Goal: Transaction & Acquisition: Purchase product/service

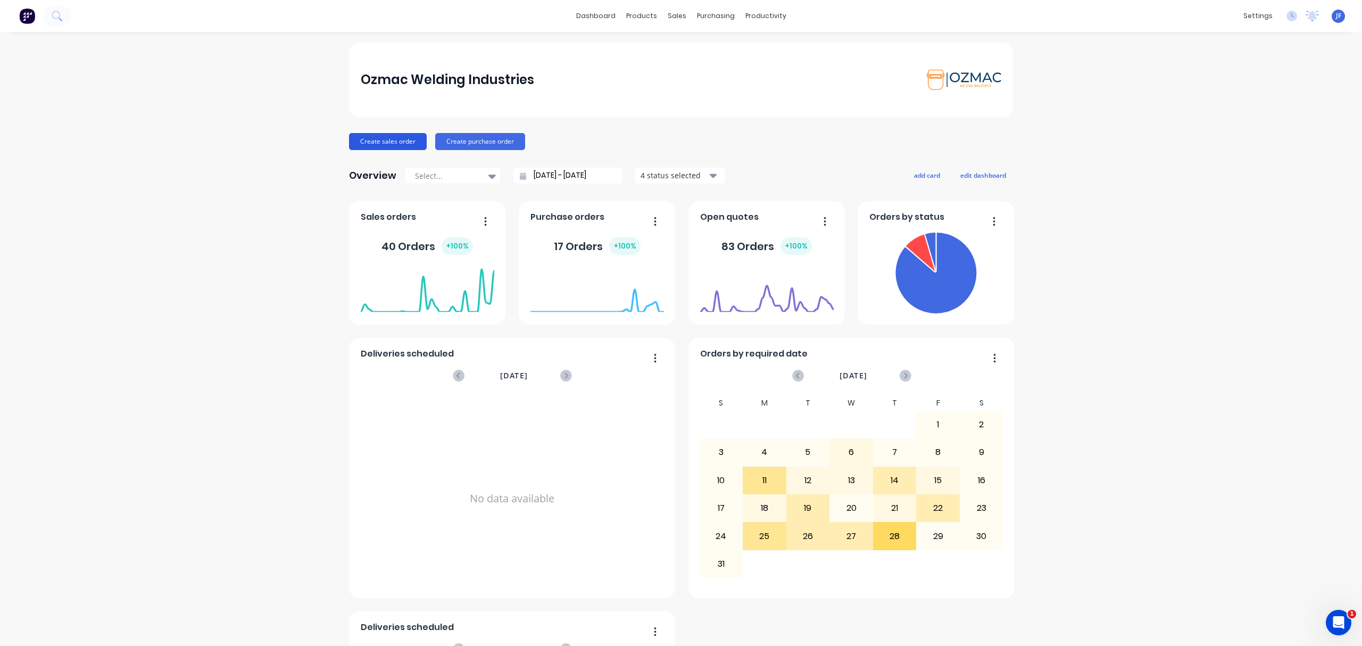
click at [390, 141] on button "Create sales order" at bounding box center [388, 141] width 78 height 17
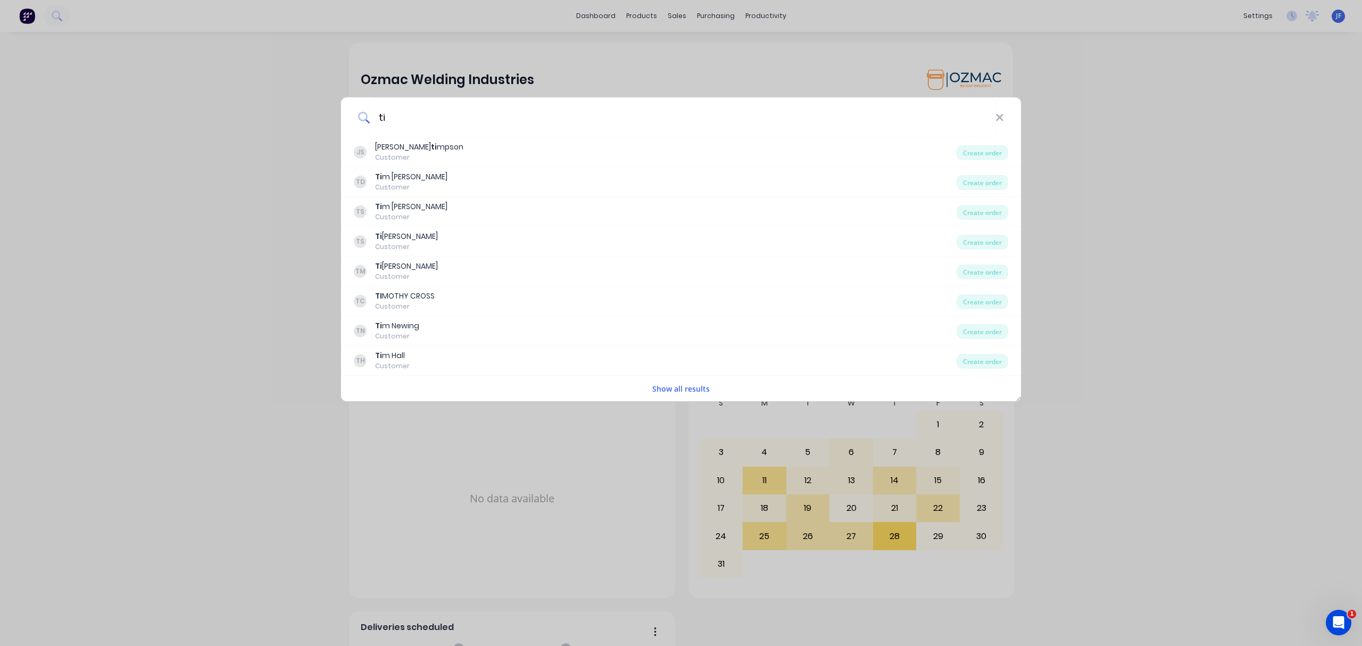
type input "t"
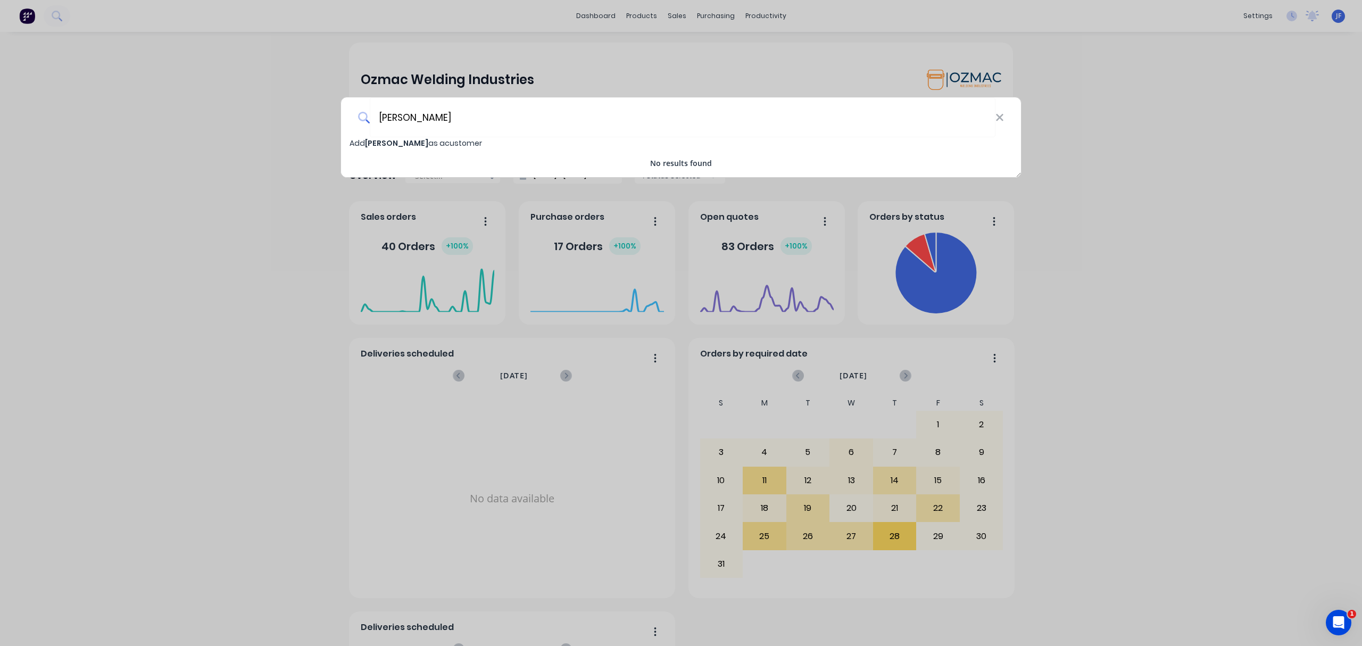
type input "[PERSON_NAME]"
click at [390, 141] on span "[PERSON_NAME]" at bounding box center [396, 143] width 63 height 11
select select "AU"
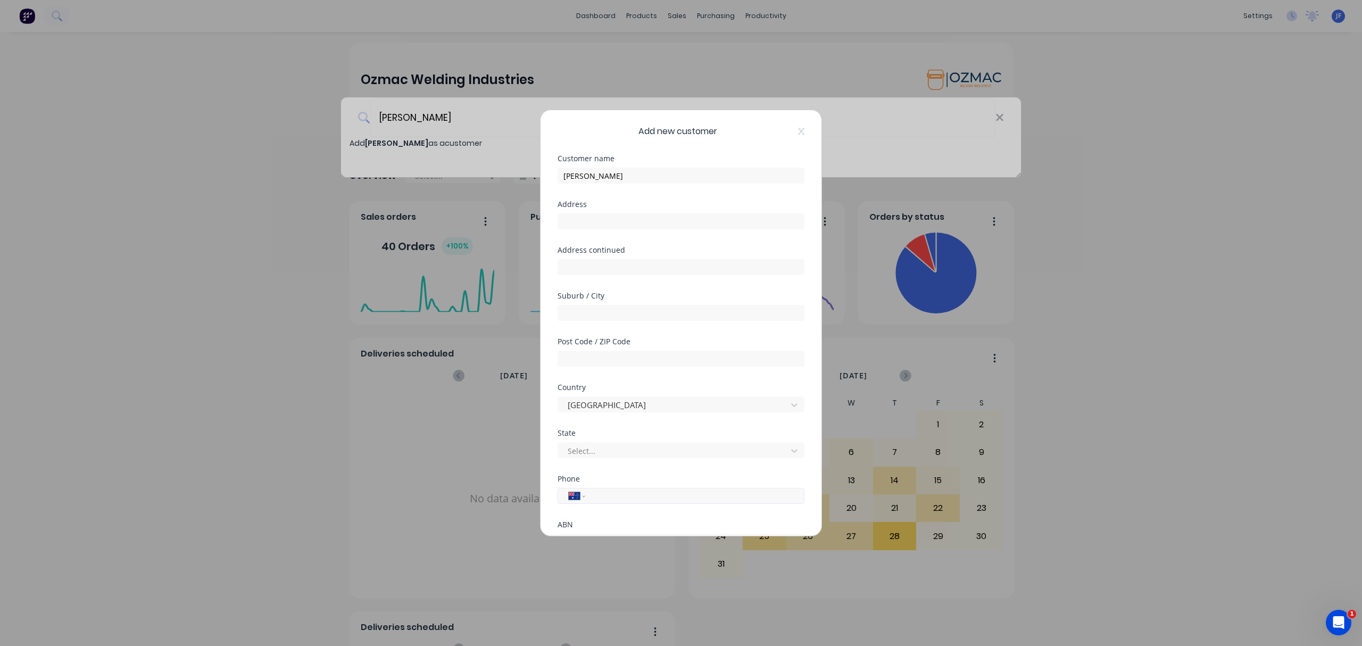
click at [605, 497] on input "tel" at bounding box center [693, 496] width 201 height 12
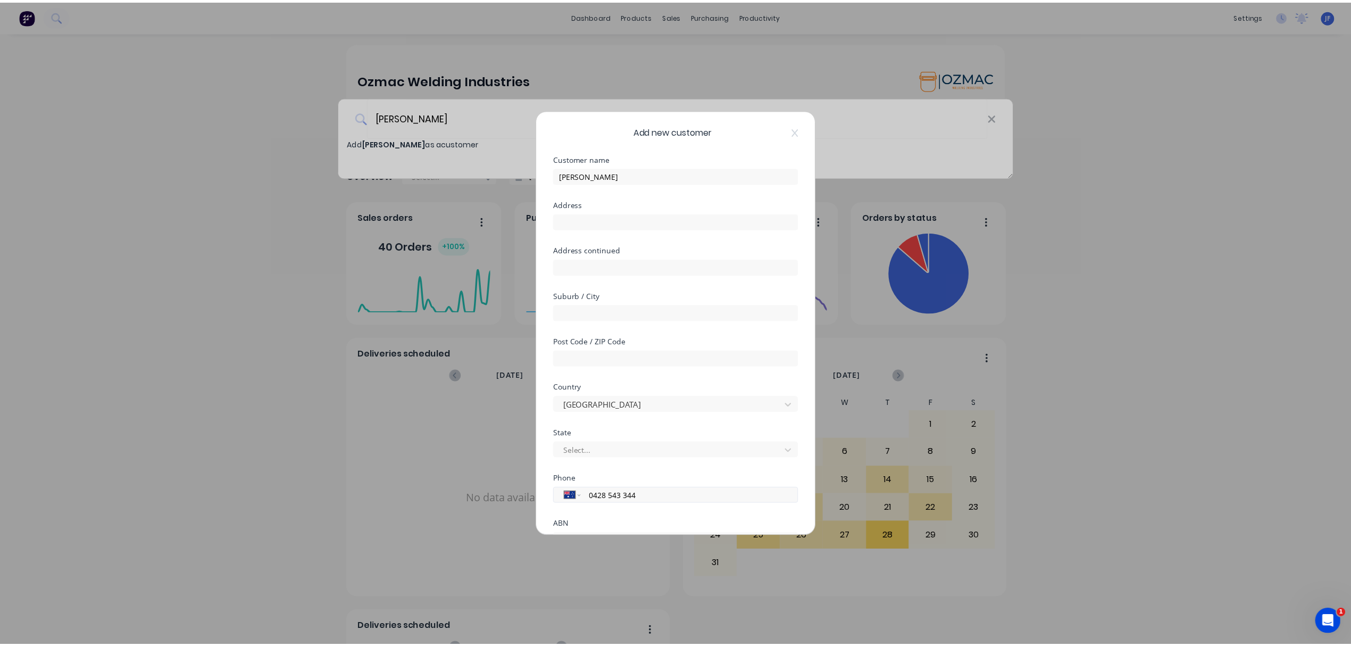
scroll to position [94, 0]
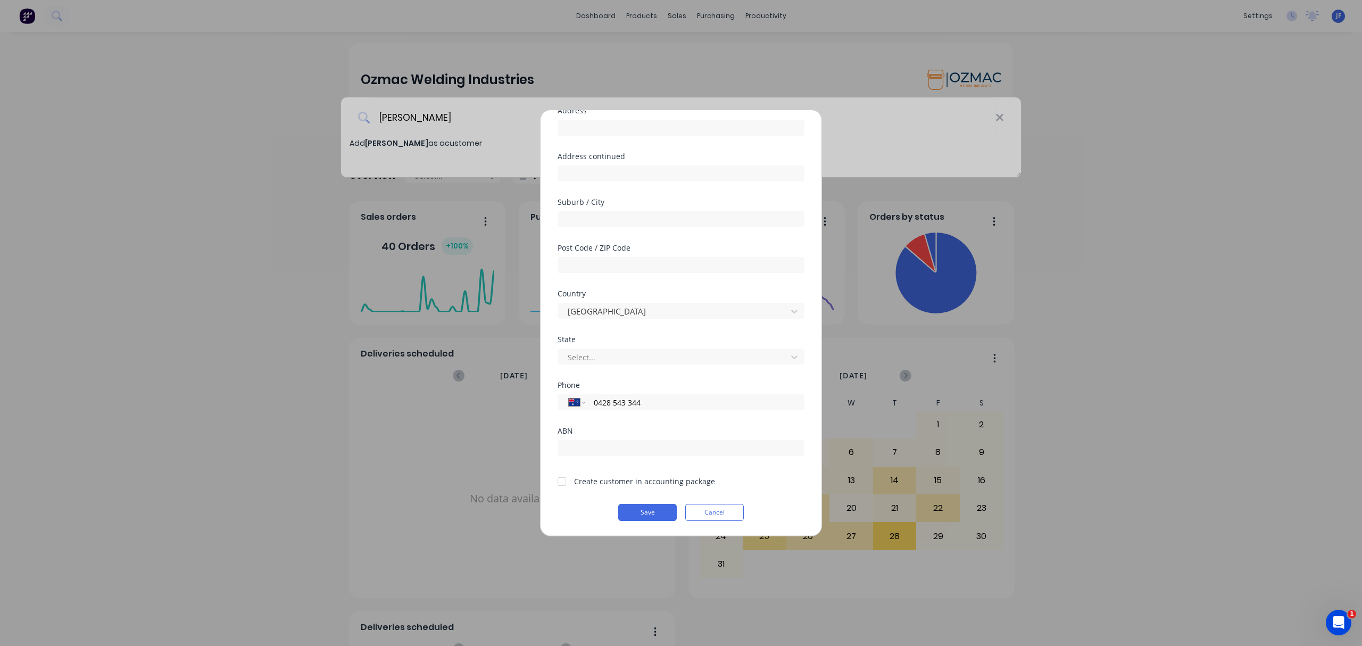
type input "0428 543 344"
click at [562, 482] on div at bounding box center [561, 481] width 21 height 21
click at [644, 510] on button "Save" at bounding box center [647, 512] width 59 height 17
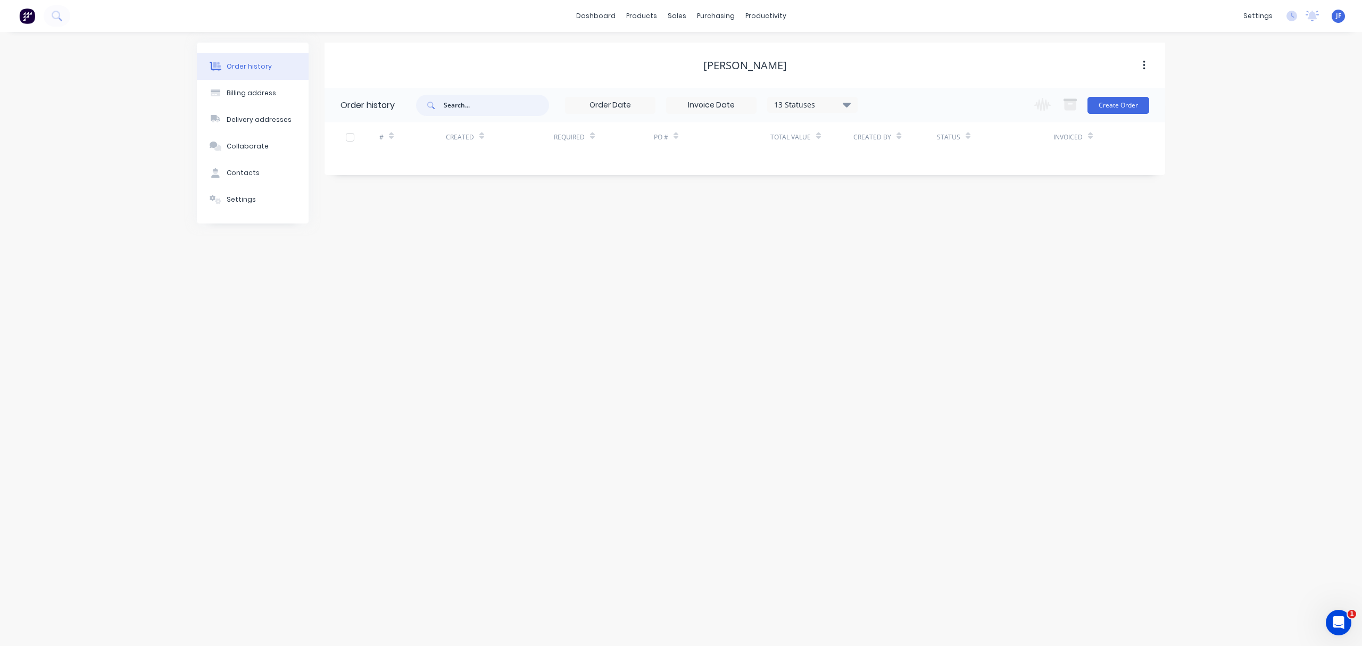
click at [455, 106] on input "text" at bounding box center [496, 105] width 105 height 21
click at [1121, 105] on button "Create Order" at bounding box center [1118, 105] width 62 height 17
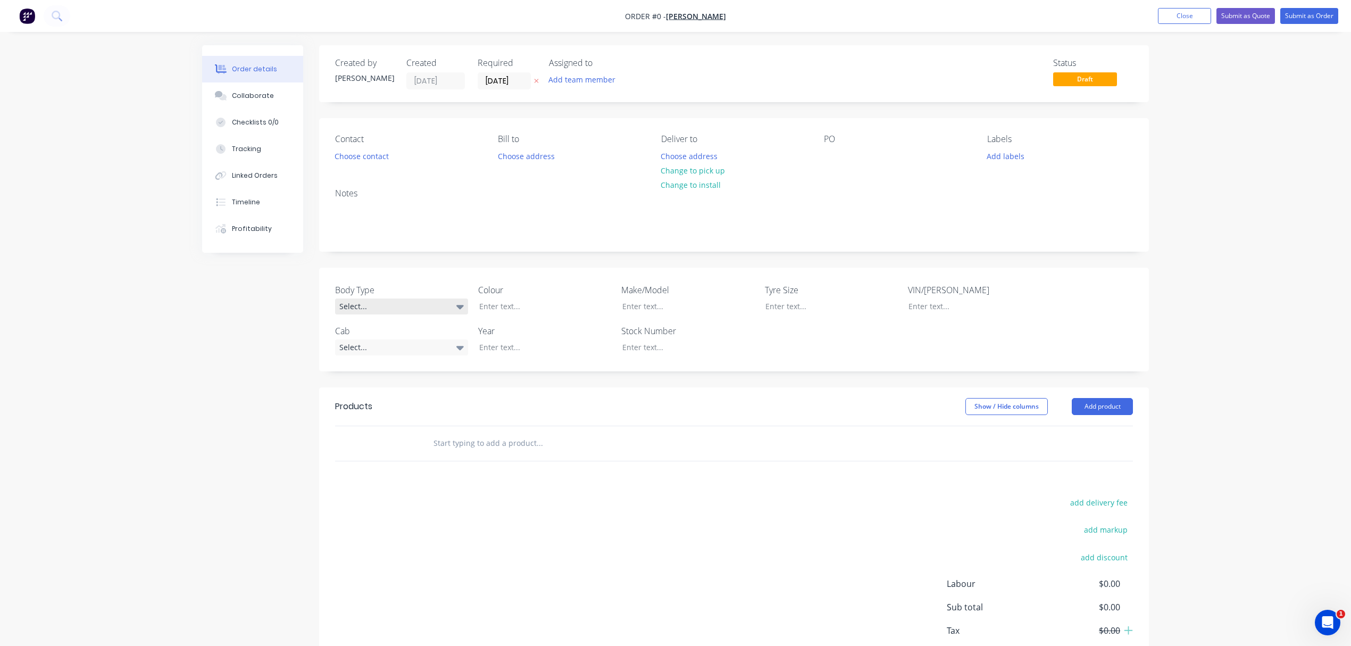
click at [377, 306] on div "Select..." at bounding box center [401, 306] width 133 height 16
click at [366, 345] on div "Cab Chassis" at bounding box center [366, 350] width 45 height 14
click at [422, 345] on div "Select..." at bounding box center [401, 347] width 133 height 16
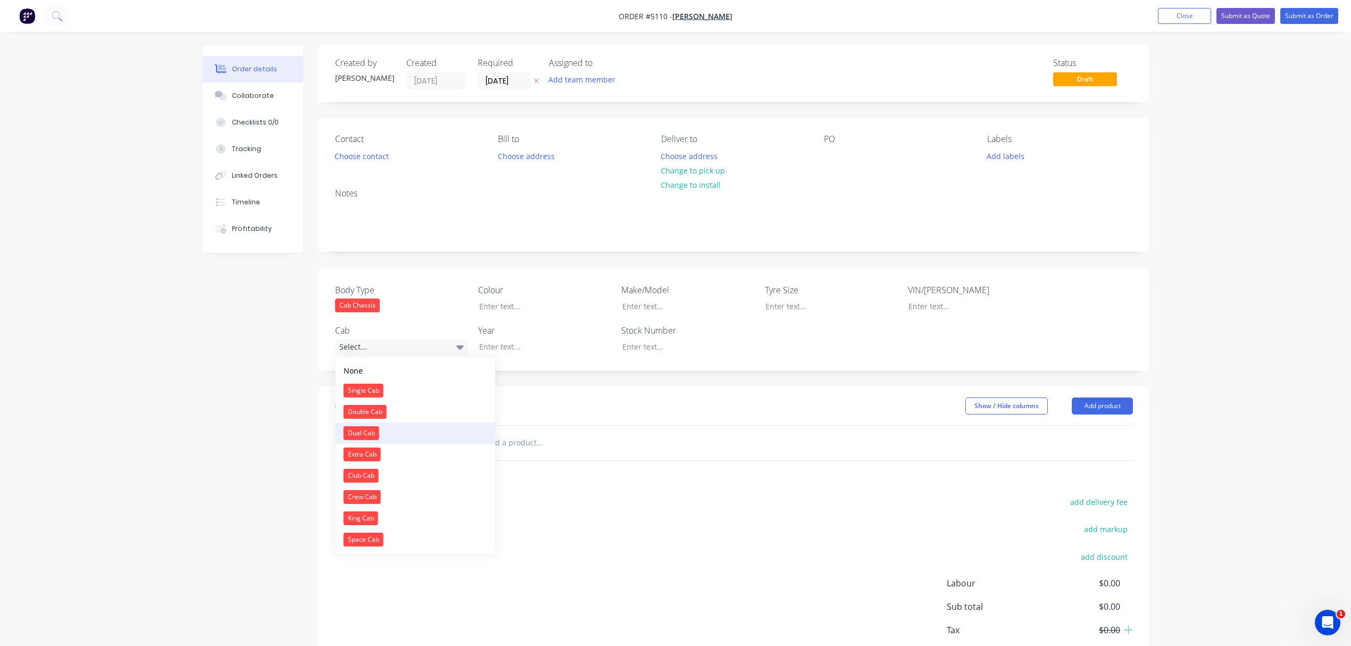
click at [366, 434] on div "Dual Cab" at bounding box center [362, 433] width 36 height 14
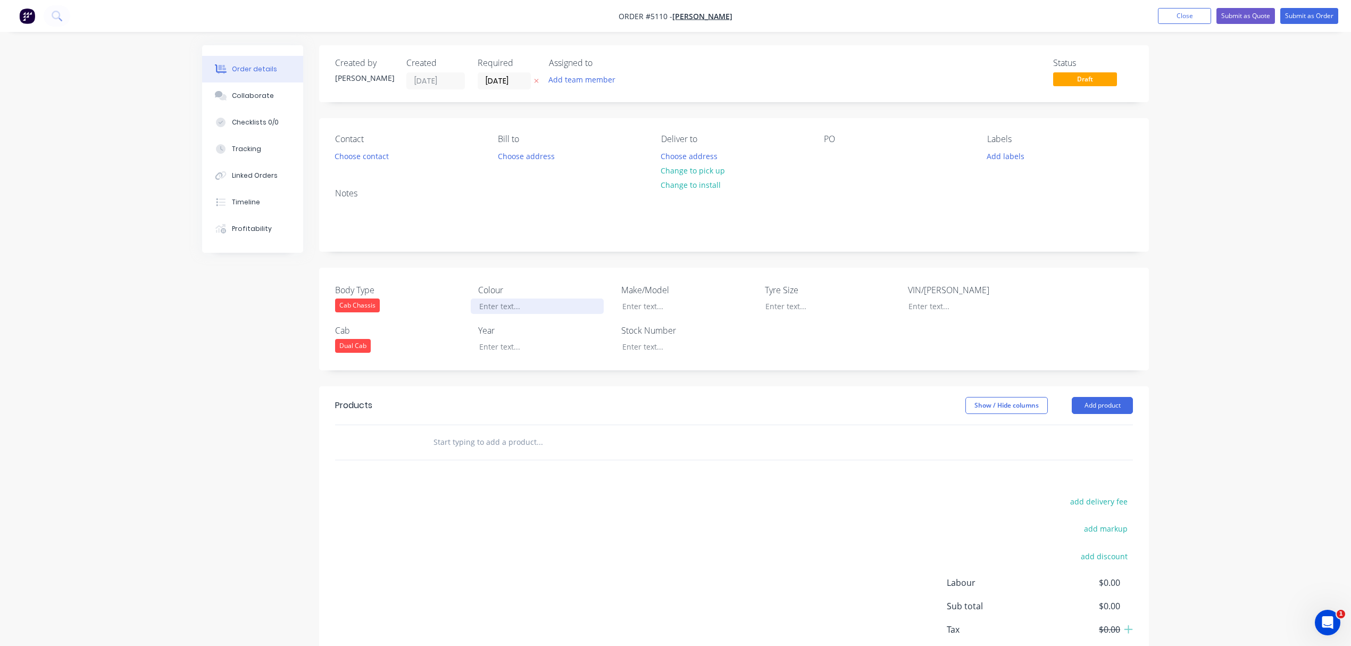
click at [537, 308] on div at bounding box center [537, 305] width 133 height 15
click at [527, 345] on div at bounding box center [537, 346] width 133 height 15
click at [647, 294] on label "Make/Model" at bounding box center [687, 289] width 133 height 13
click at [654, 307] on div at bounding box center [680, 305] width 133 height 15
click at [679, 351] on div at bounding box center [680, 346] width 133 height 15
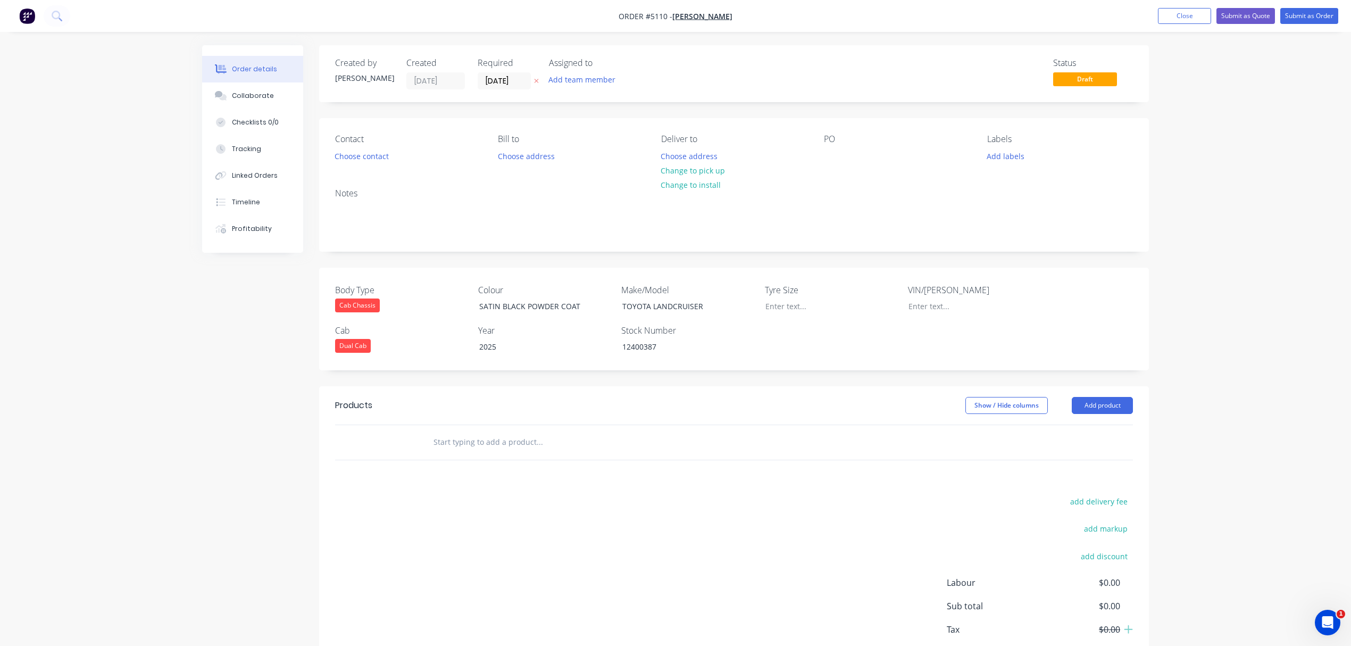
click at [847, 345] on div "Body Type Cab Chassis Colour SATIN BLACK POWDER COAT Make/Model TOYOTA LANDCRUI…" at bounding box center [734, 319] width 830 height 103
click at [373, 157] on button "Choose contact" at bounding box center [361, 155] width 65 height 14
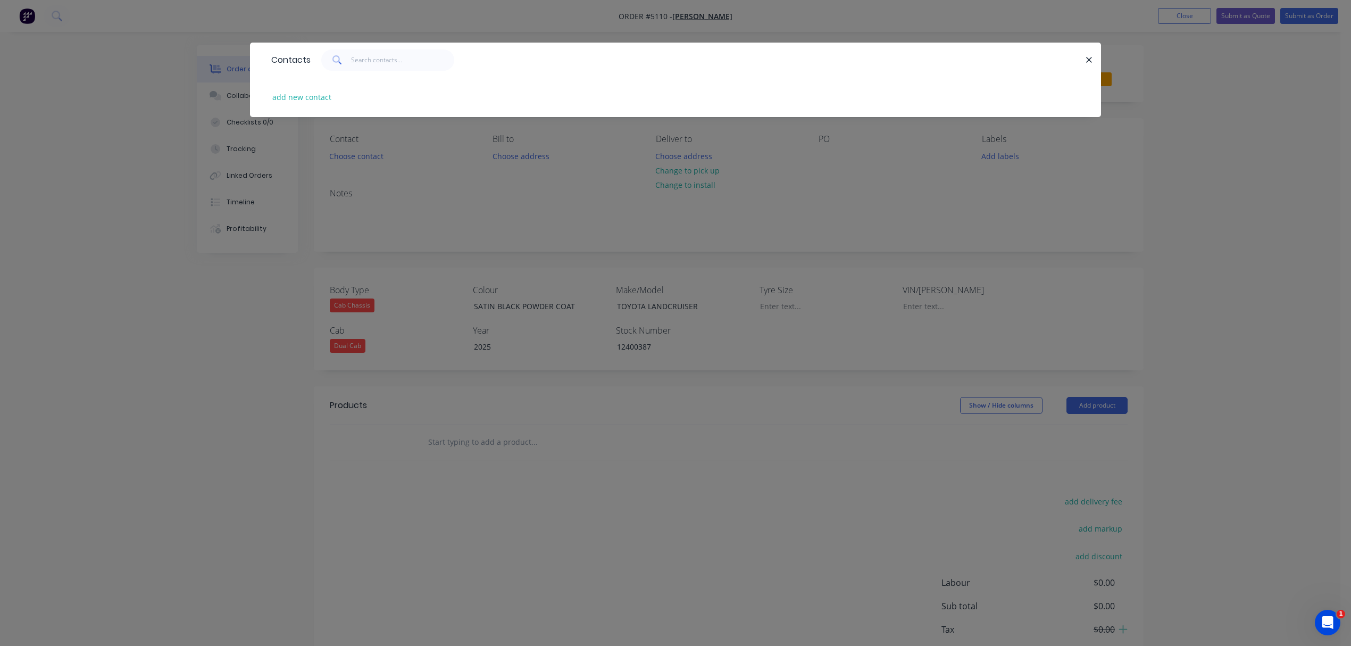
drag, startPoint x: 437, startPoint y: 140, endPoint x: 437, endPoint y: 154, distance: 13.8
click at [437, 145] on div "Contacts add new contact" at bounding box center [675, 323] width 1351 height 646
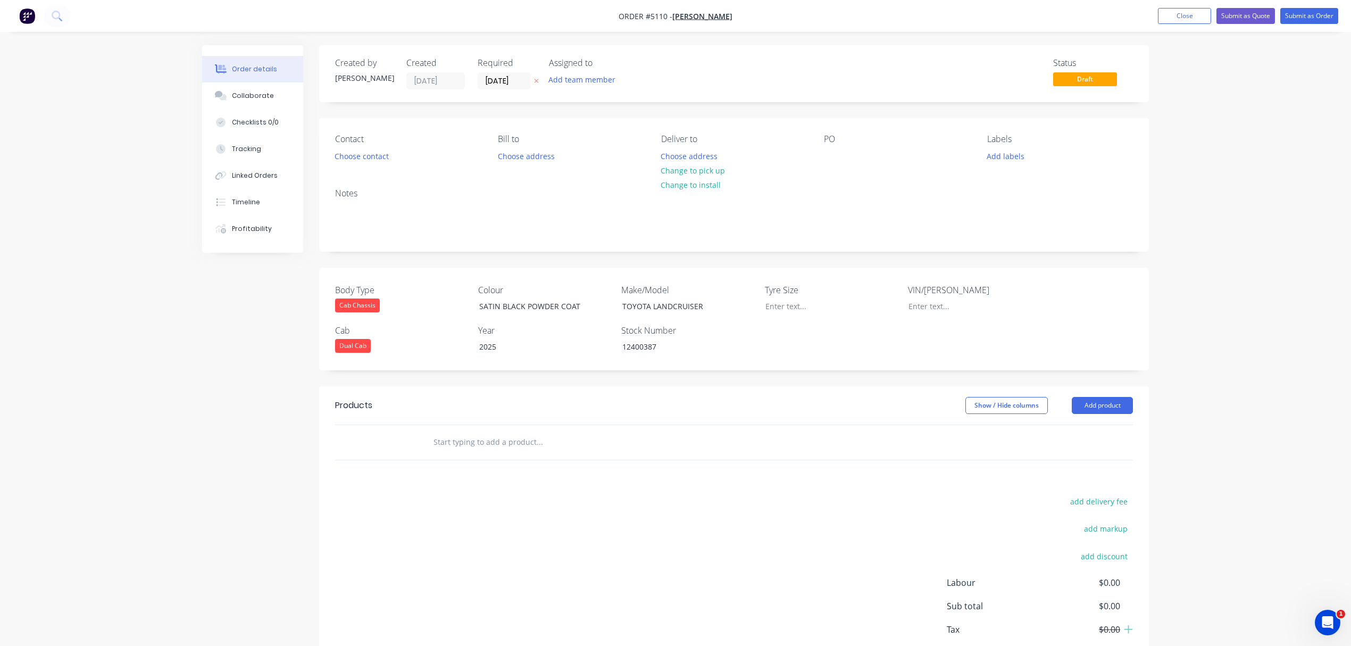
click at [490, 437] on input "text" at bounding box center [539, 441] width 213 height 21
click at [488, 411] on div "Products" at bounding box center [420, 405] width 170 height 17
click at [443, 423] on header "Products Show / Hide columns Add product" at bounding box center [734, 405] width 830 height 38
click at [444, 437] on input "text" at bounding box center [539, 441] width 213 height 21
click at [586, 396] on header "Products Show / Hide columns Add product" at bounding box center [734, 405] width 830 height 38
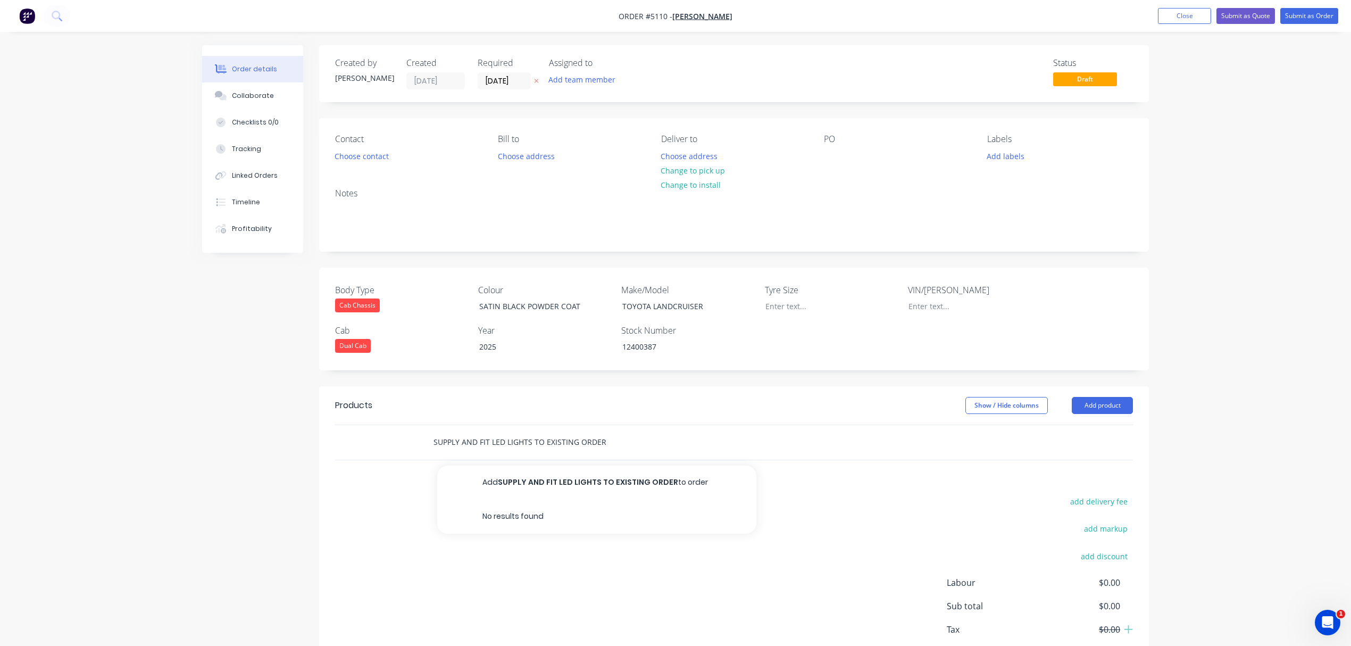
click at [603, 441] on input "SUPPLY AND FIT LED LIGHTS TO EXISTING ORDER" at bounding box center [539, 441] width 213 height 21
type input "S"
click at [1085, 403] on button "Add product" at bounding box center [1102, 405] width 61 height 17
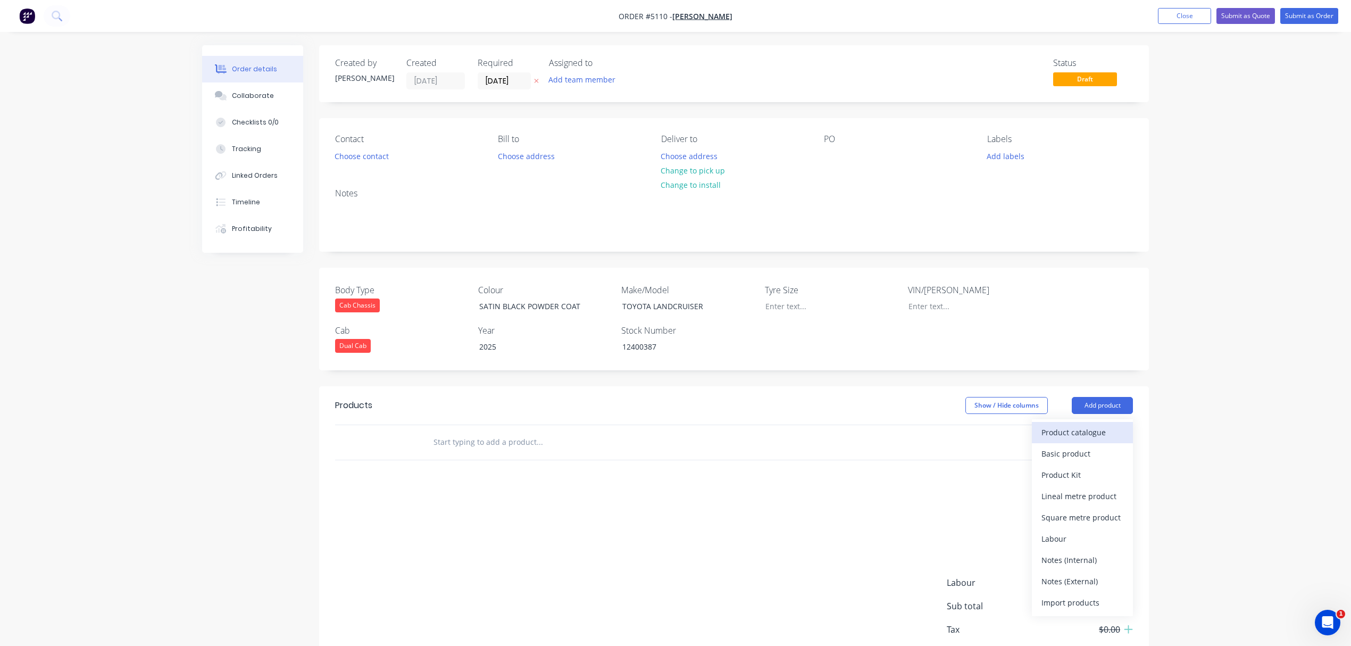
click at [1073, 436] on div "Product catalogue" at bounding box center [1082, 431] width 82 height 15
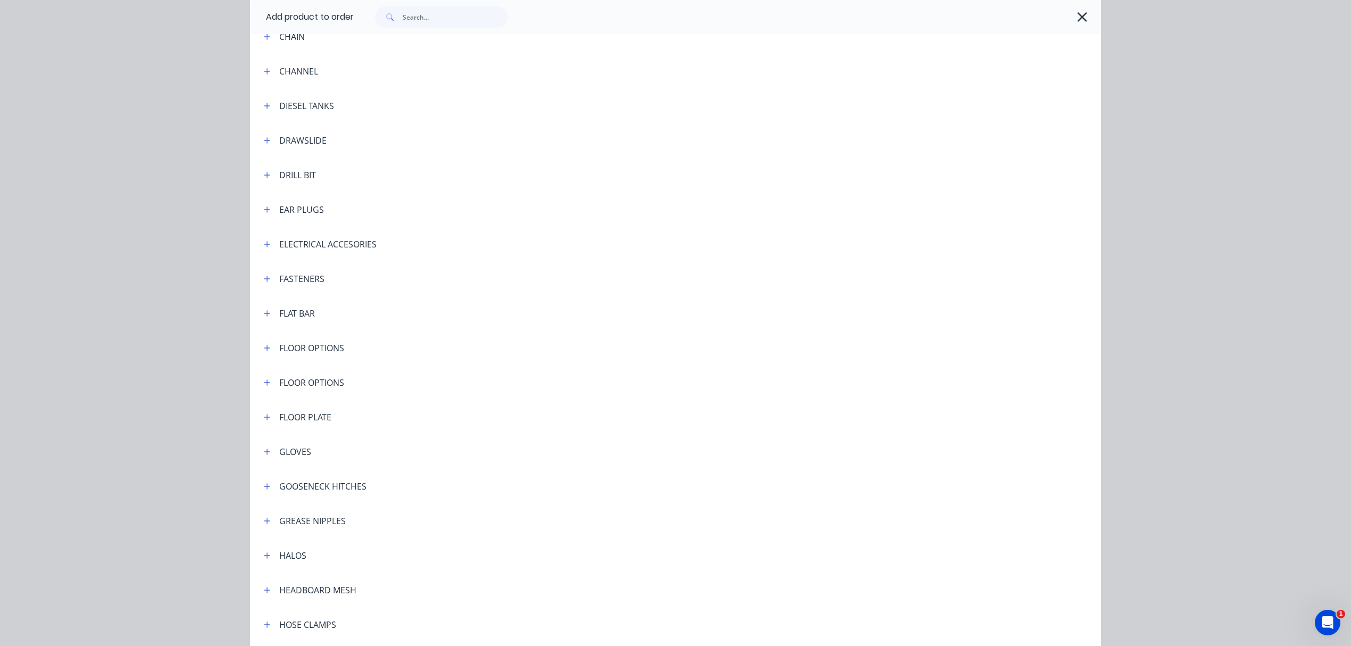
scroll to position [1347, 0]
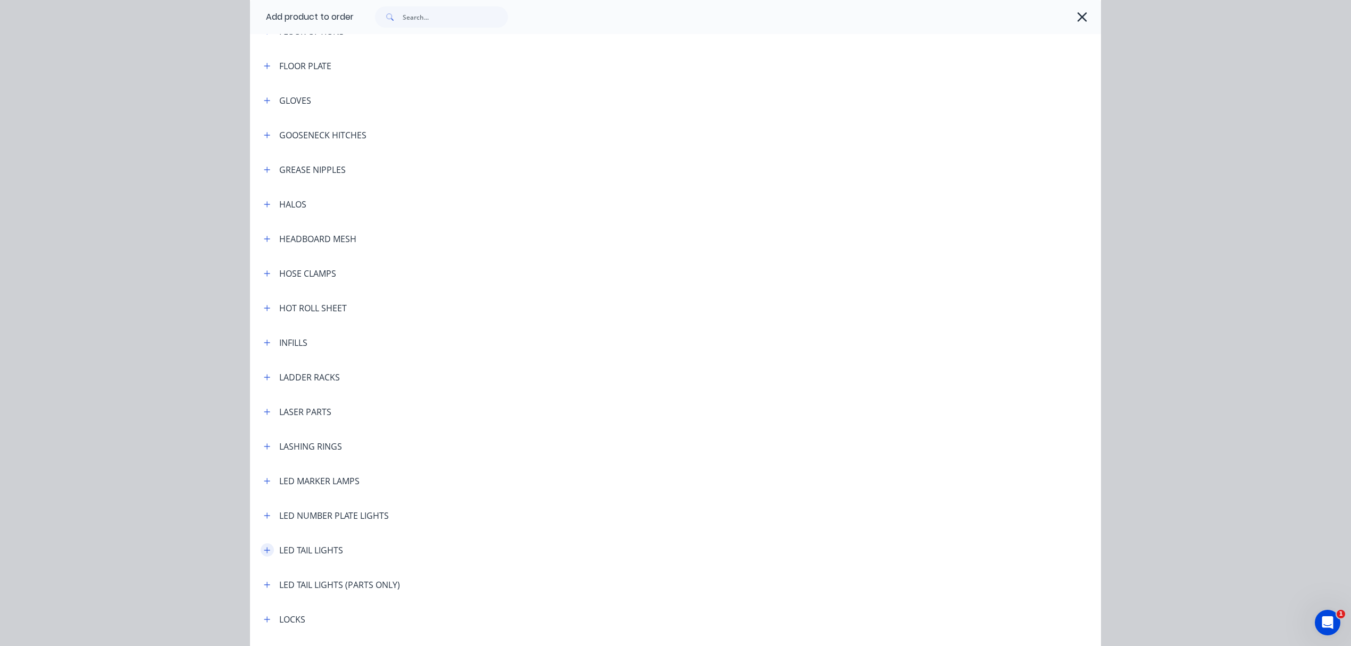
click at [264, 548] on icon "button" at bounding box center [267, 549] width 6 height 7
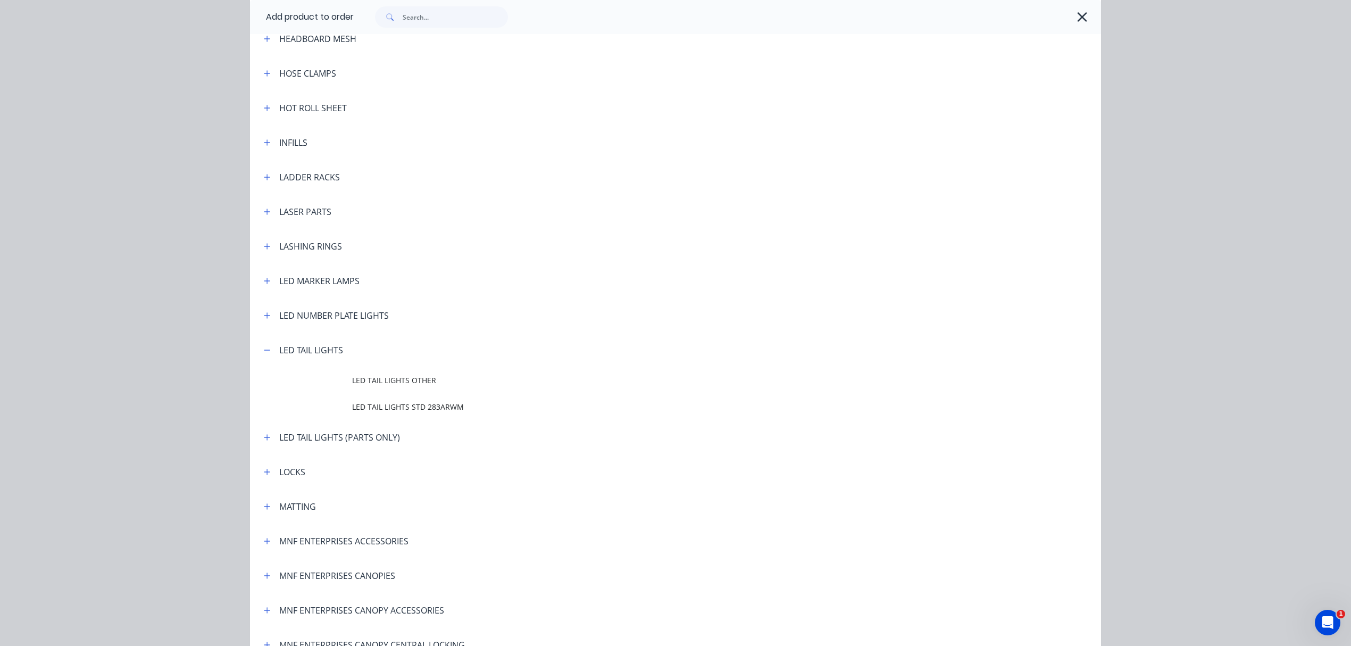
scroll to position [1631, 0]
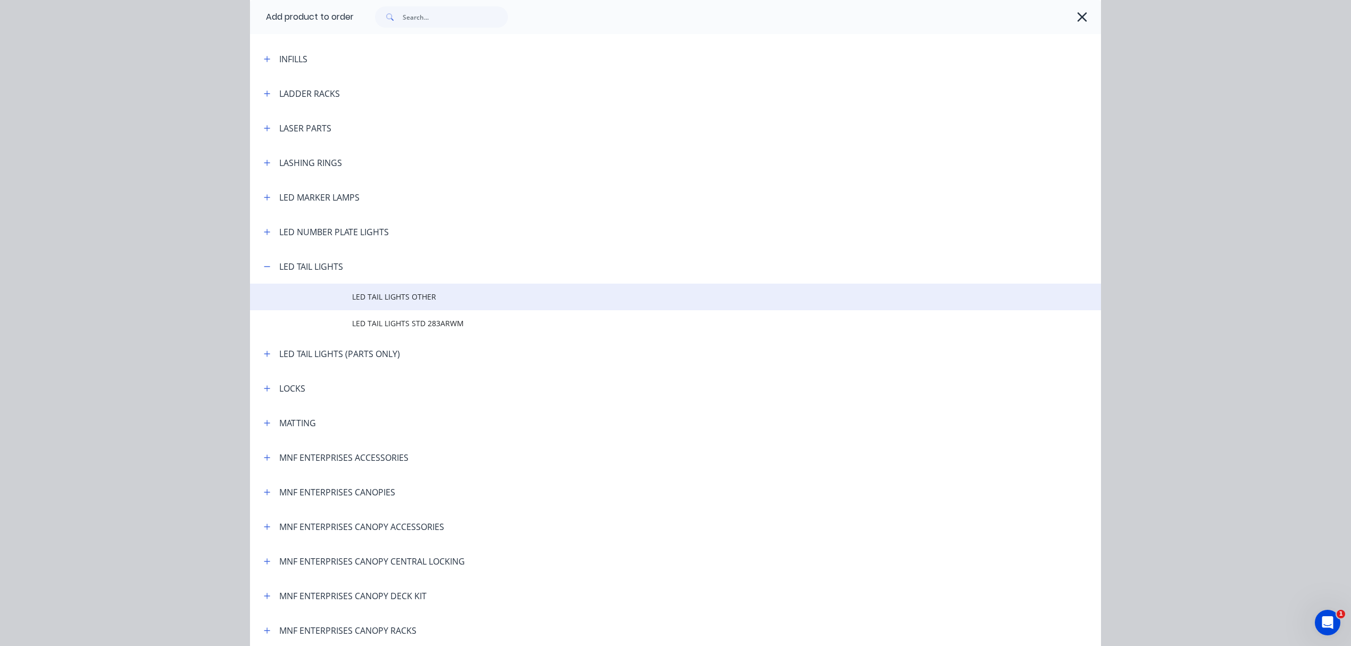
click at [381, 297] on span "LED TAIL LIGHTS OTHER" at bounding box center [651, 296] width 599 height 11
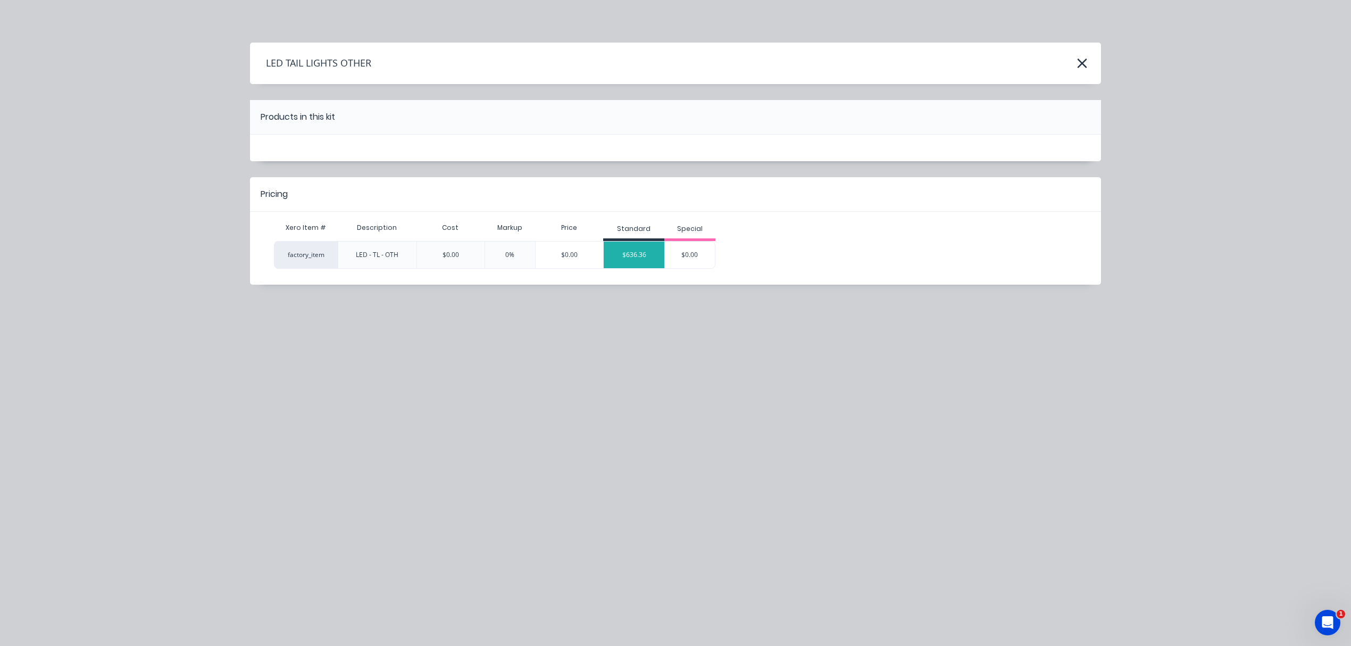
click at [647, 253] on div "$636.36" at bounding box center [634, 254] width 61 height 27
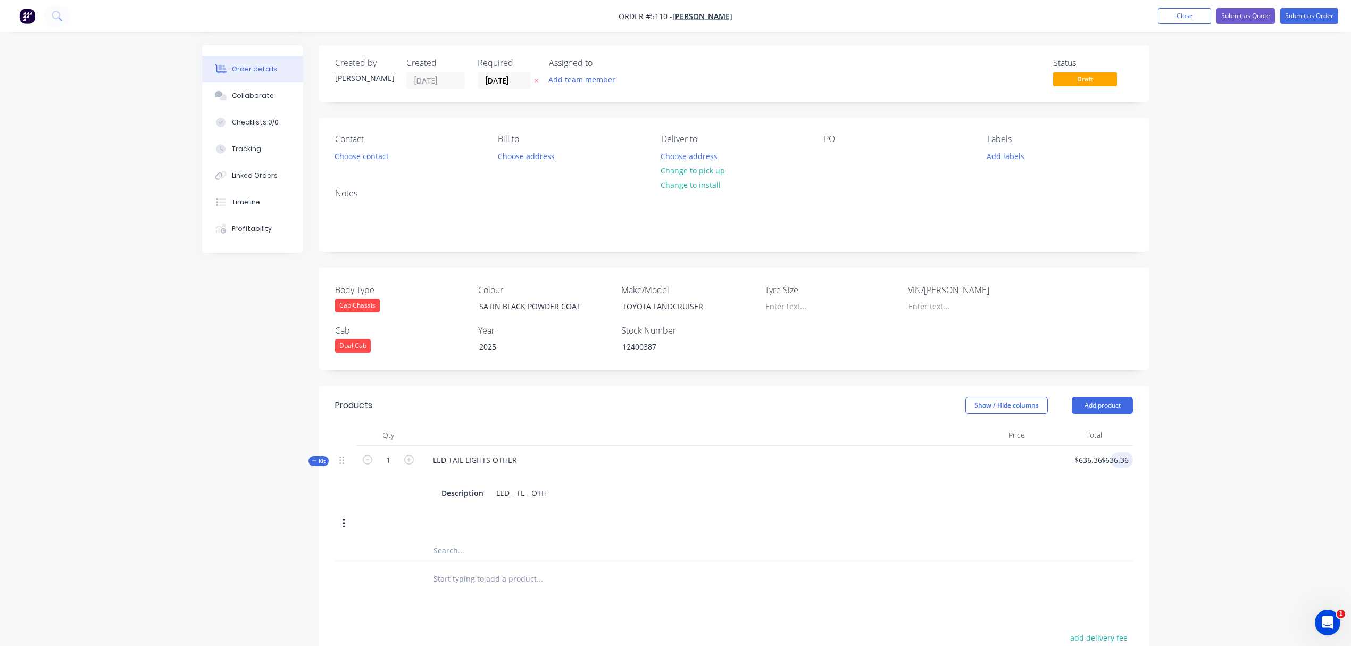
type input "636.36"
click at [1120, 462] on input "636.36" at bounding box center [1116, 459] width 33 height 15
type input "636.36"
click at [1105, 457] on input "636.36" at bounding box center [1089, 459] width 33 height 15
type input "$272.73"
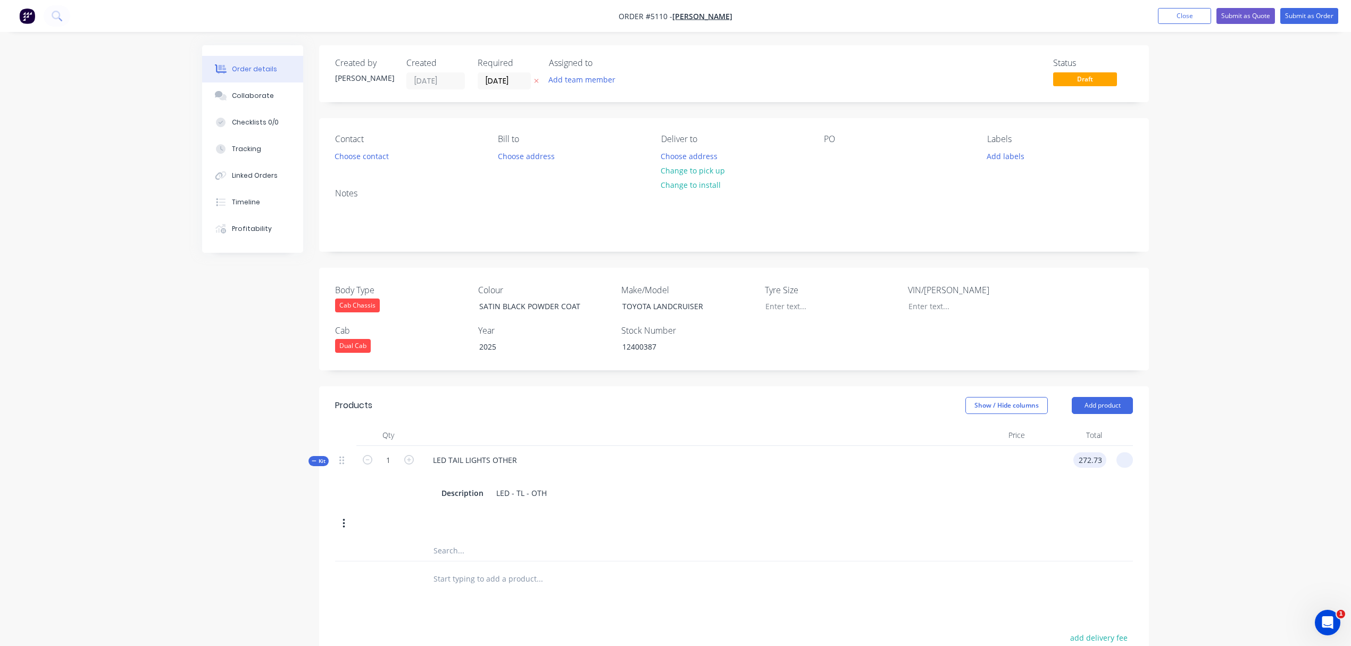
type input "272.73"
click at [1082, 543] on div at bounding box center [734, 550] width 798 height 22
click at [362, 158] on button "Choose contact" at bounding box center [361, 155] width 65 height 14
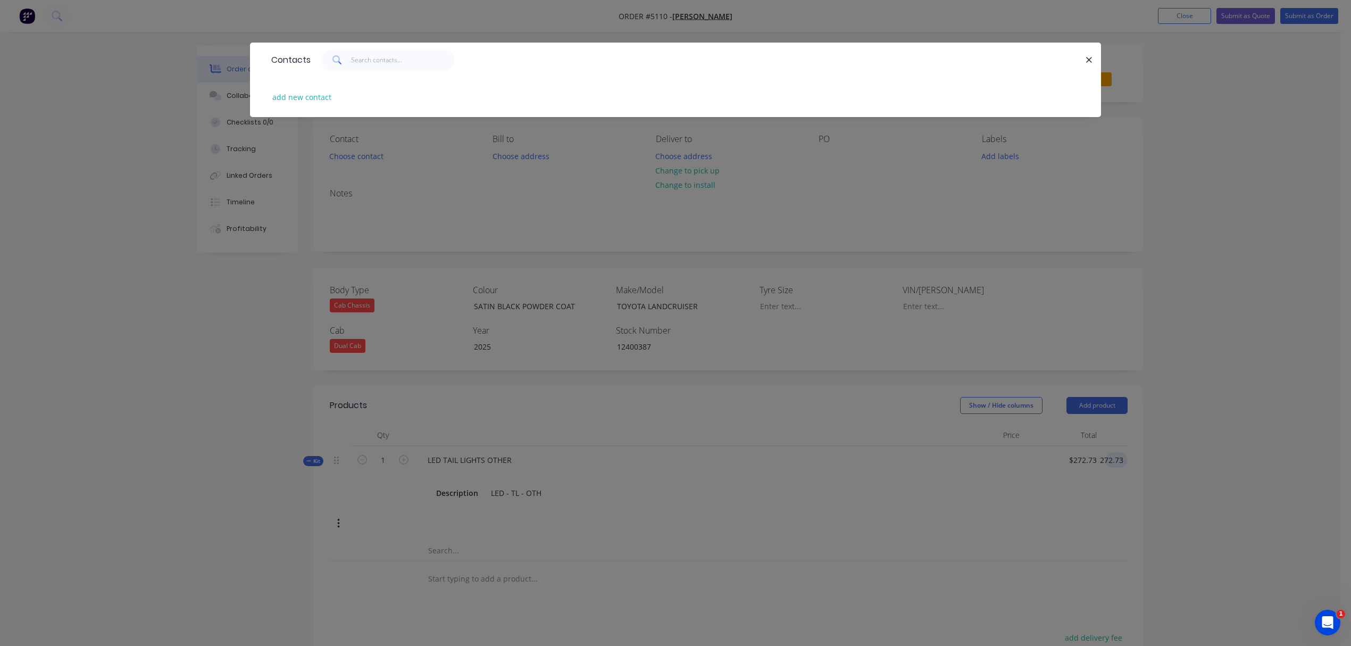
click at [501, 162] on div "Contacts add new contact" at bounding box center [675, 323] width 1351 height 646
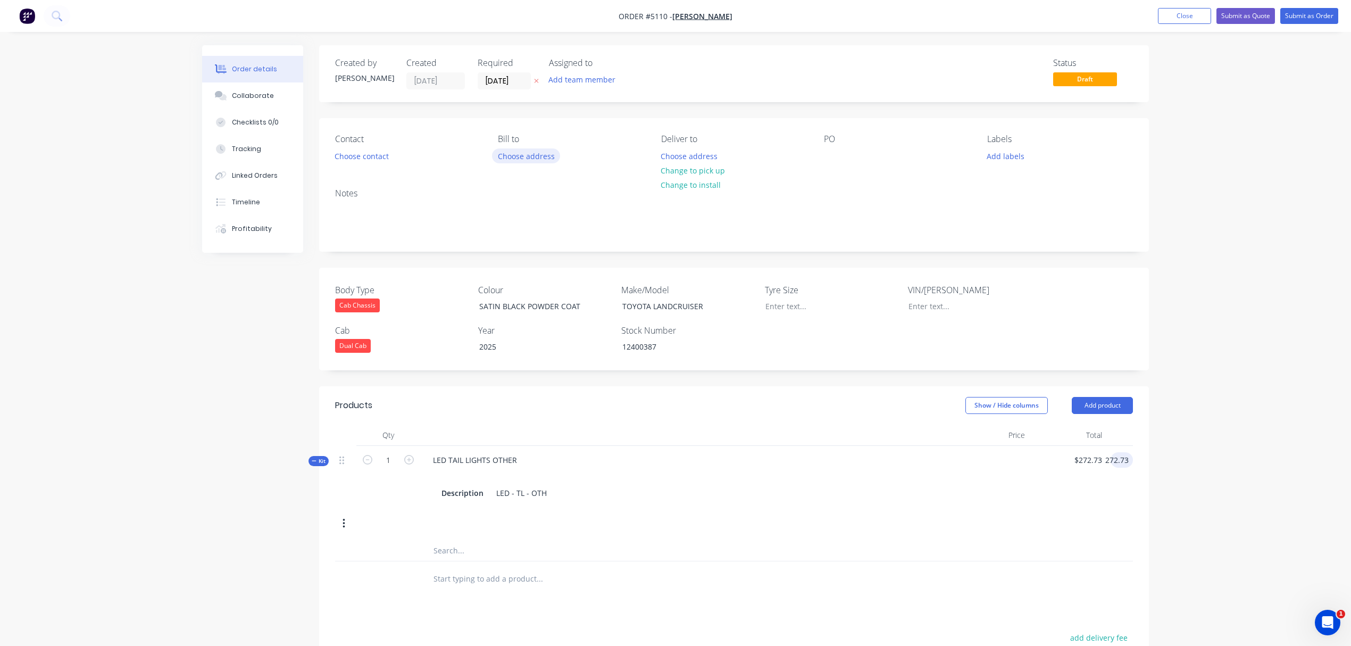
click at [503, 156] on button "Choose address" at bounding box center [526, 155] width 68 height 14
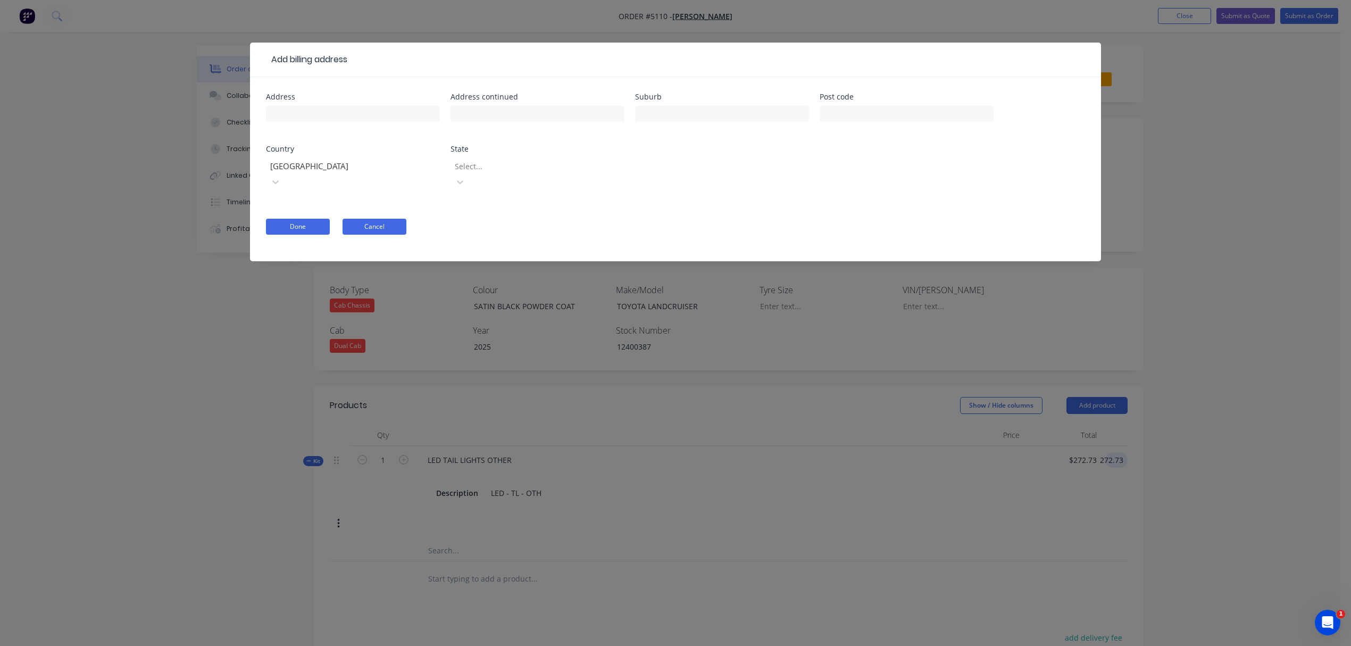
click at [384, 219] on button "Cancel" at bounding box center [375, 227] width 64 height 16
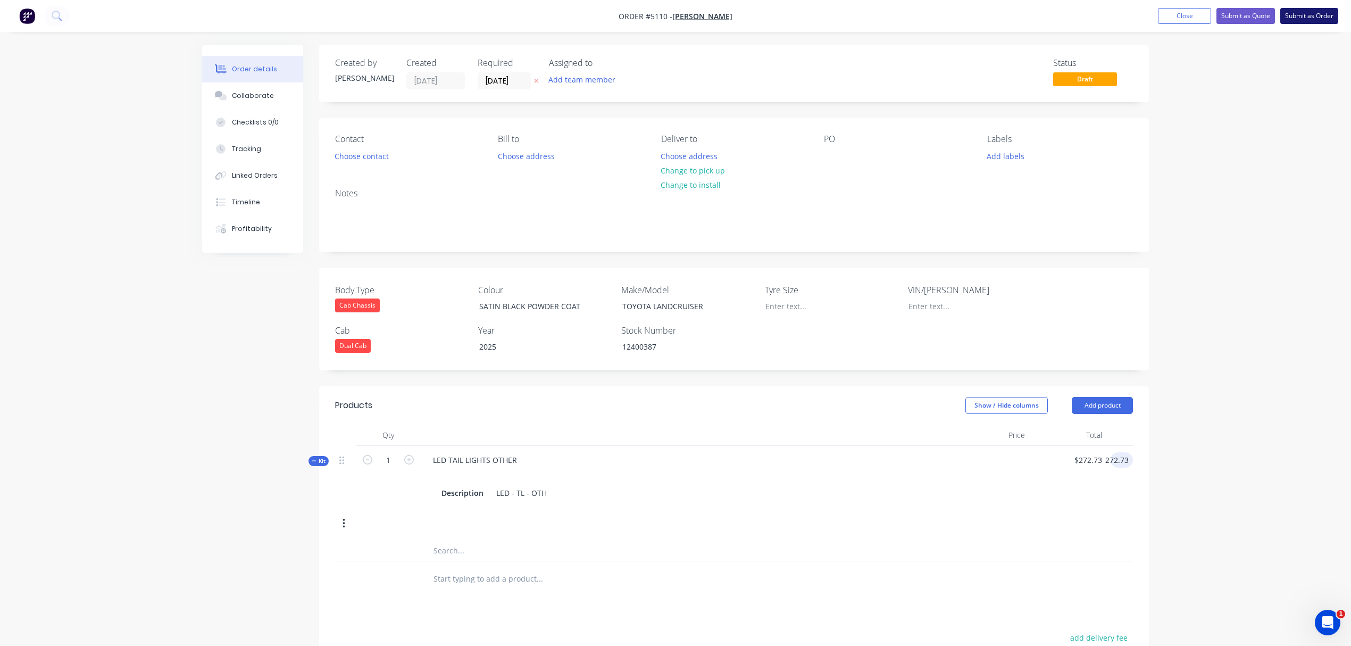
click at [1292, 16] on button "Submit as Order" at bounding box center [1309, 16] width 58 height 16
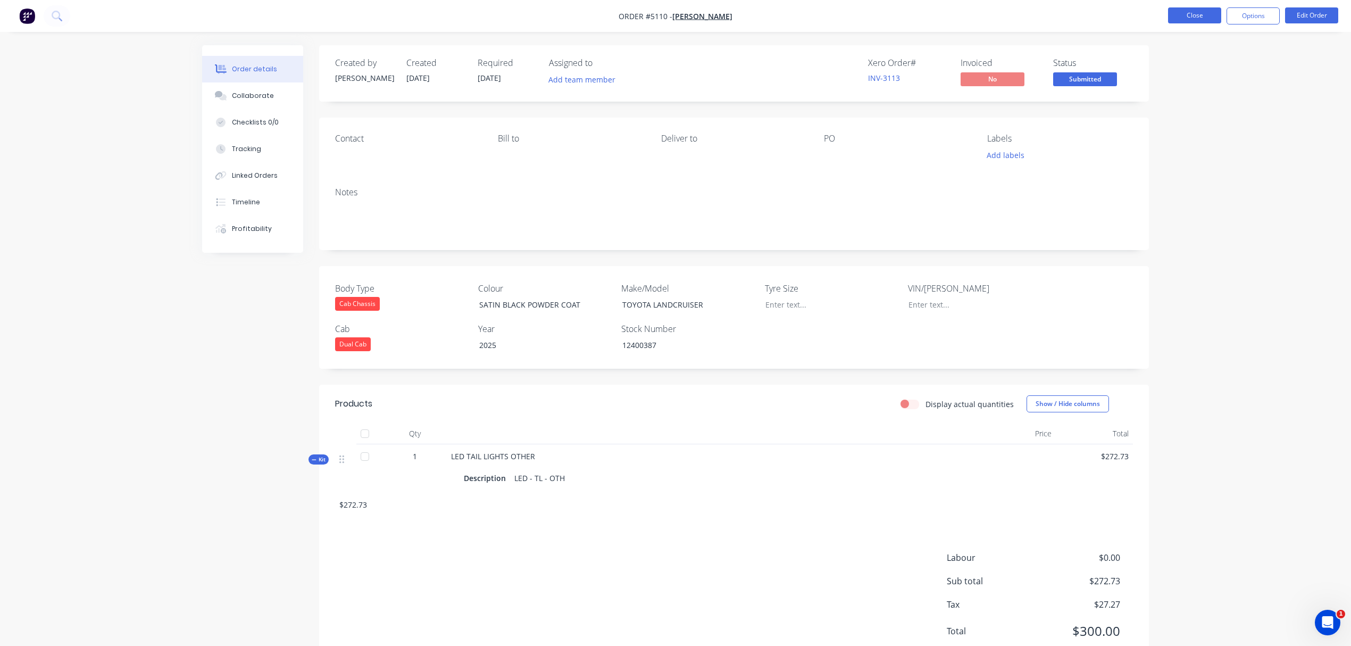
click at [1192, 19] on button "Close" at bounding box center [1194, 15] width 53 height 16
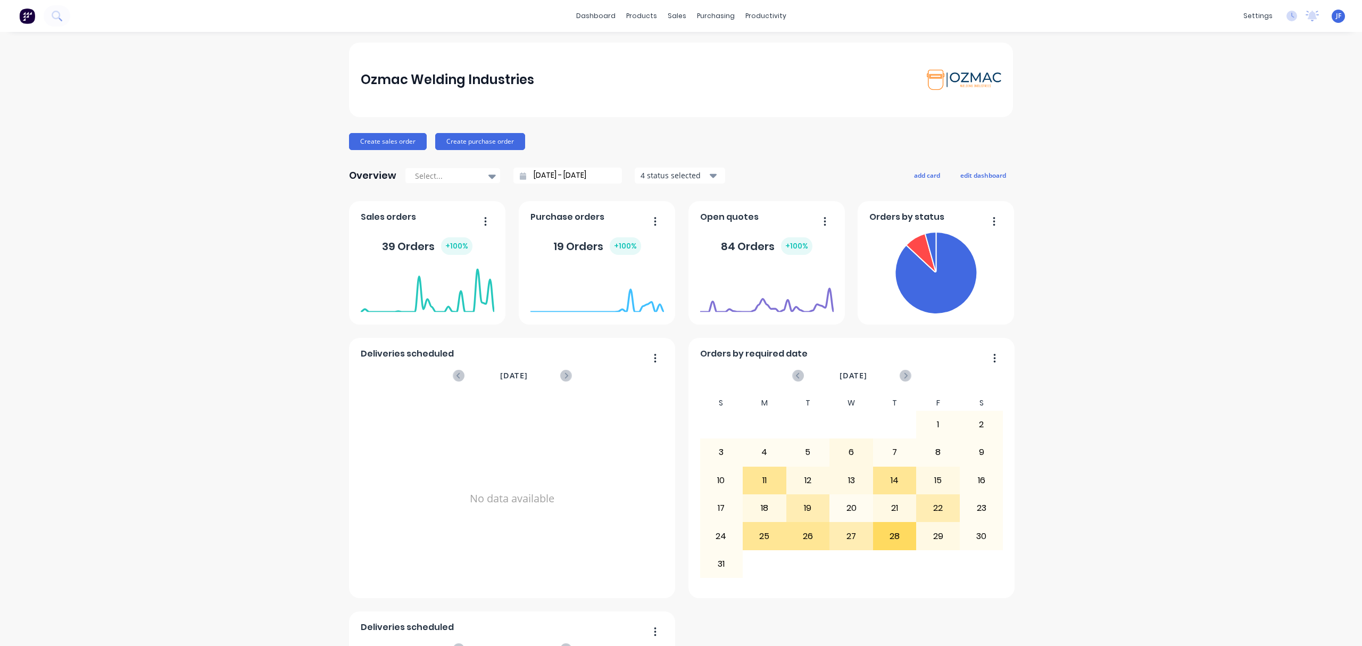
click at [523, 250] on div "Purchase orders 19 Orders + 100 %" at bounding box center [597, 262] width 156 height 123
click at [388, 237] on div "39 Orders + 100 %" at bounding box center [428, 246] width 134 height 32
click at [703, 48] on div "Sales Orders" at bounding box center [711, 51] width 44 height 10
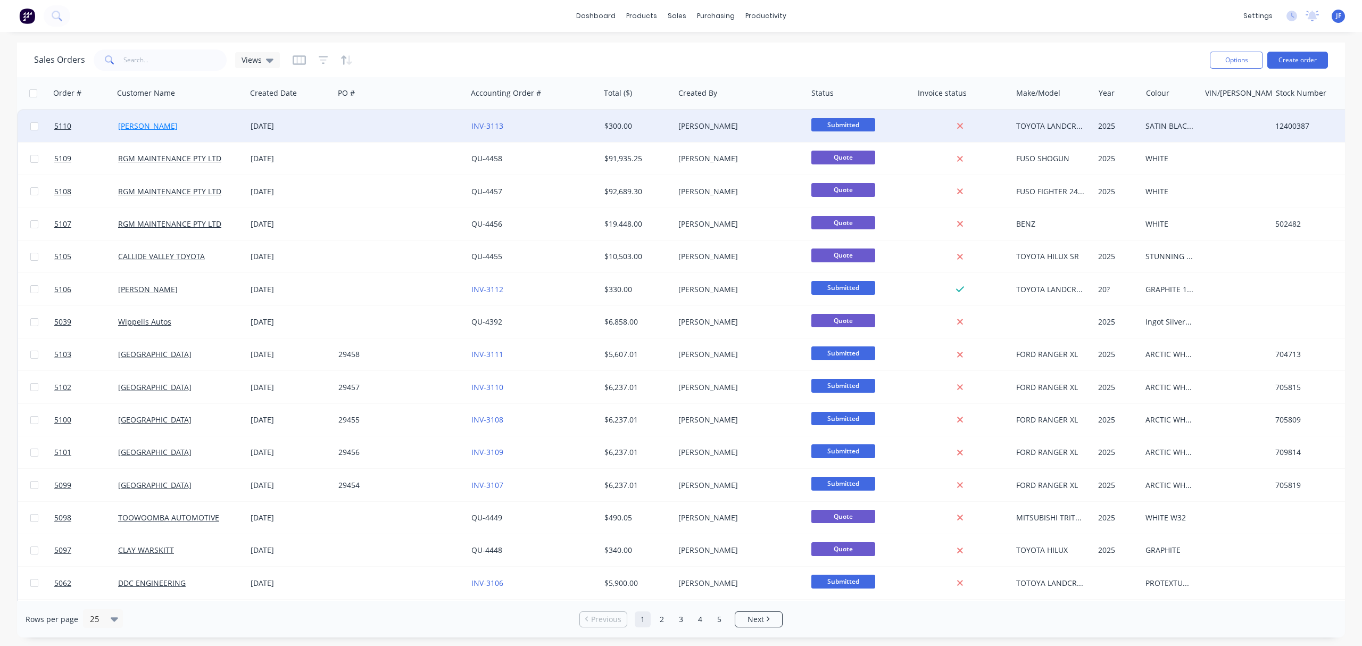
click at [139, 128] on link "[PERSON_NAME]" at bounding box center [148, 126] width 60 height 10
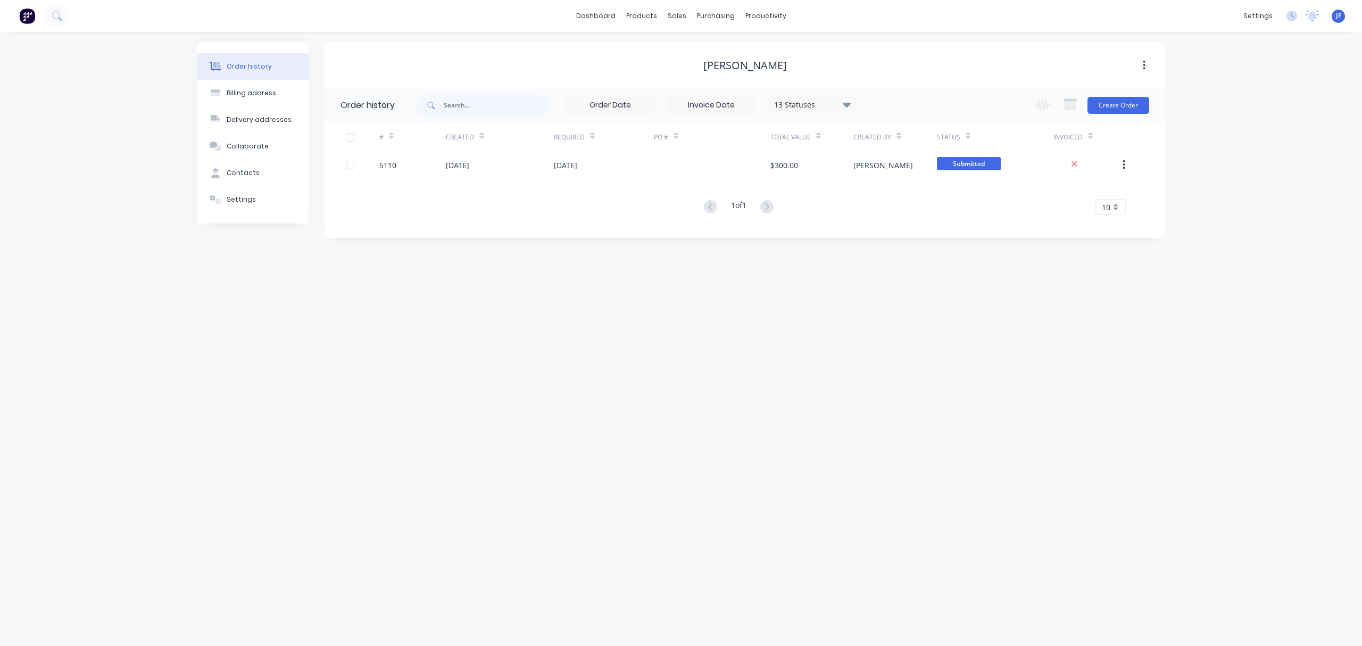
click at [293, 280] on div "Order history Billing address Delivery addresses Collaborate Contacts Settings …" at bounding box center [681, 339] width 1362 height 614
click at [1111, 105] on button "Create Order" at bounding box center [1118, 105] width 62 height 17
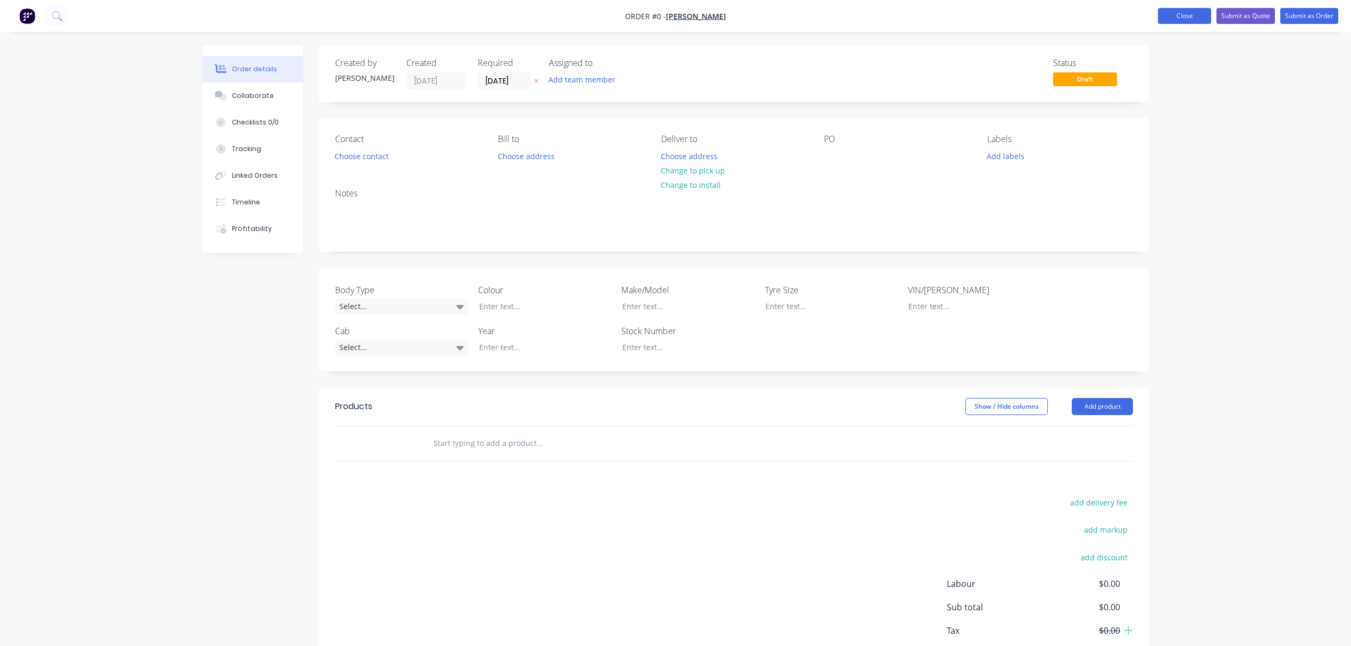
click at [1190, 18] on button "Close" at bounding box center [1184, 16] width 53 height 16
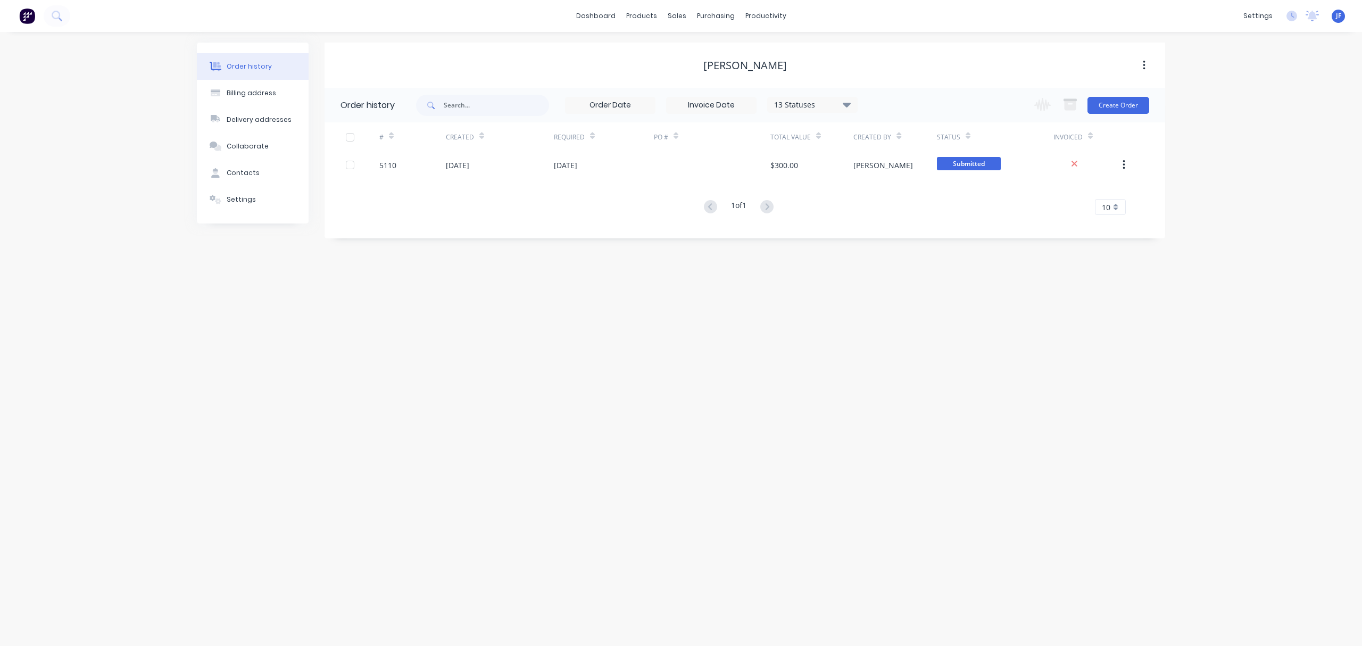
click at [847, 101] on icon at bounding box center [846, 104] width 8 height 13
click at [1149, 353] on div "Order history Billing address Delivery addresses Collaborate Contacts Settings …" at bounding box center [681, 339] width 1362 height 614
click at [598, 18] on link "dashboard" at bounding box center [596, 16] width 50 height 16
